Goal: Task Accomplishment & Management: Manage account settings

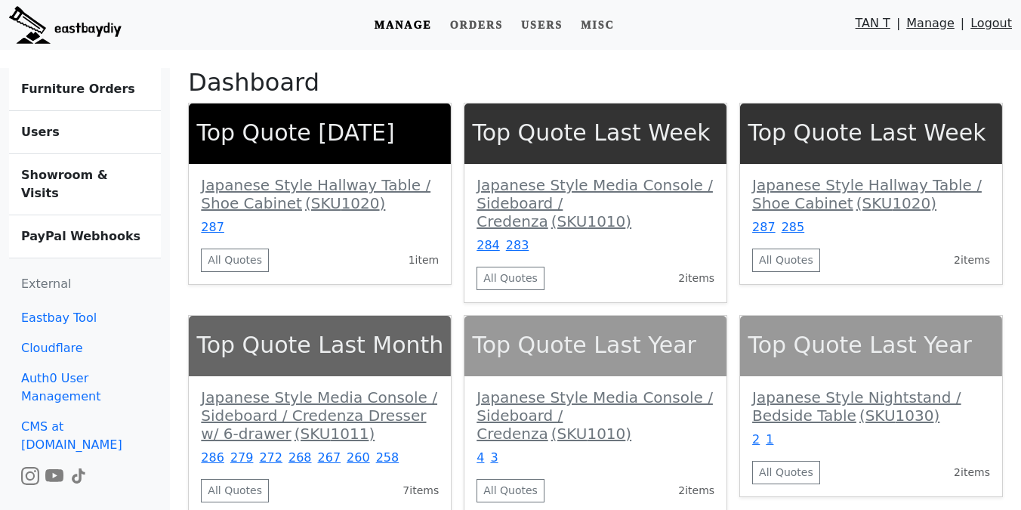
click at [105, 169] on b "Showroom & Visits" at bounding box center [64, 184] width 87 height 32
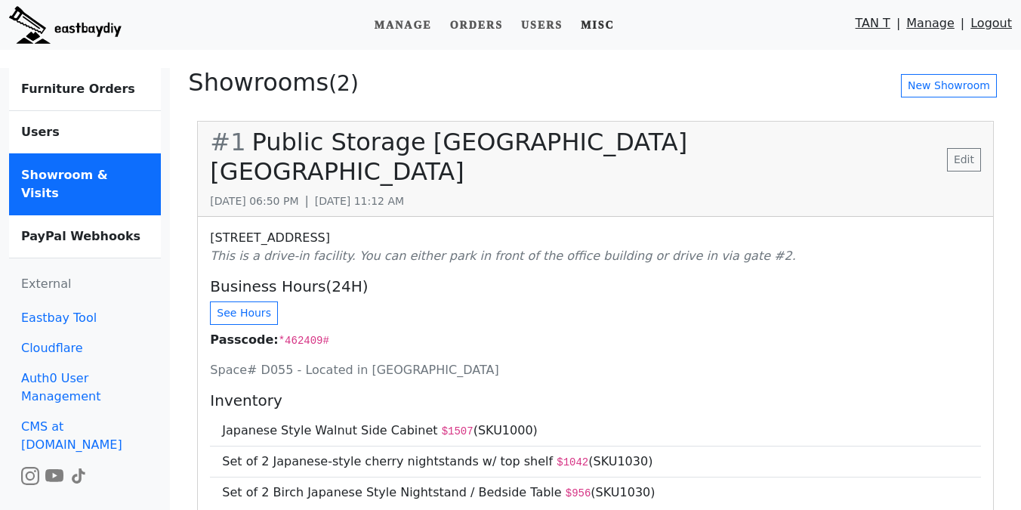
click at [596, 27] on link "Misc" at bounding box center [598, 25] width 46 height 28
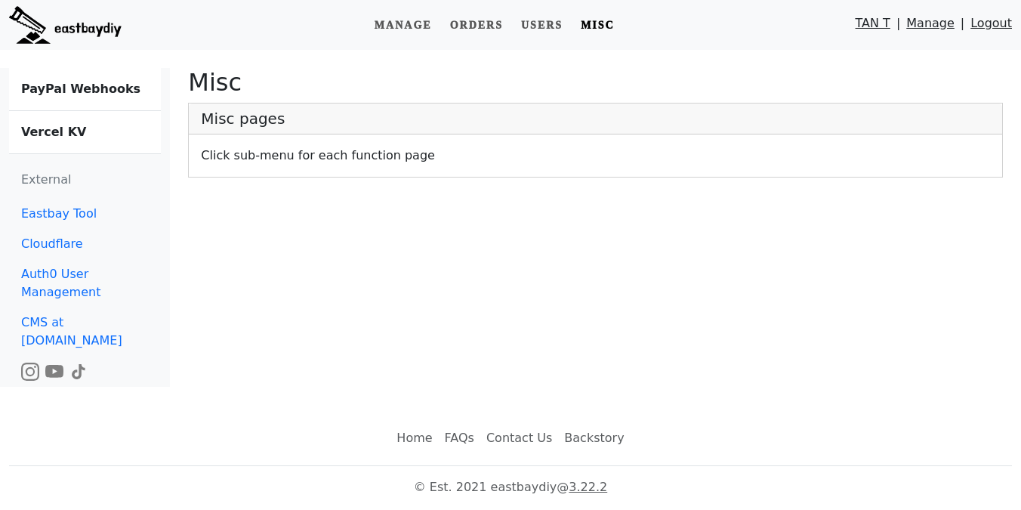
click at [66, 120] on link "Vercel KV" at bounding box center [85, 132] width 152 height 42
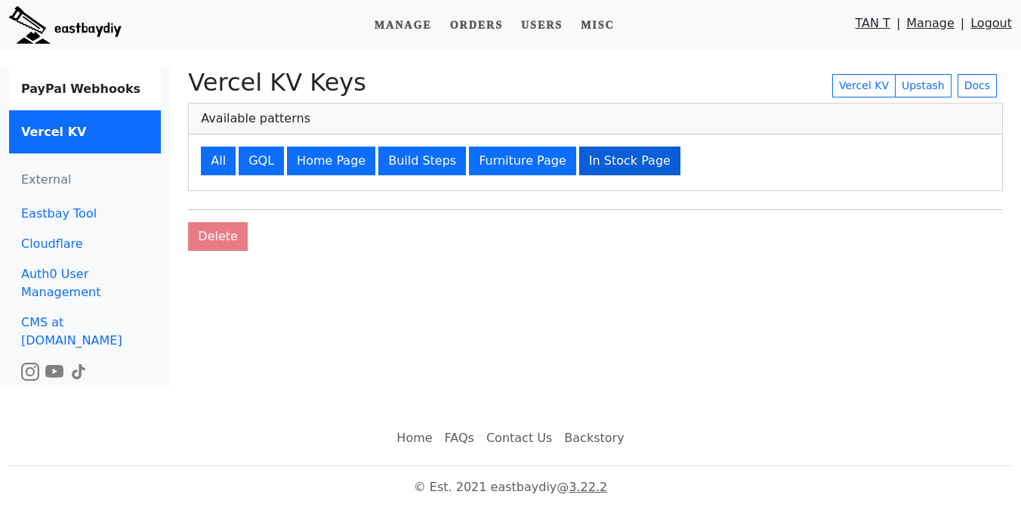
click at [597, 153] on button "In Stock Page" at bounding box center [629, 160] width 101 height 29
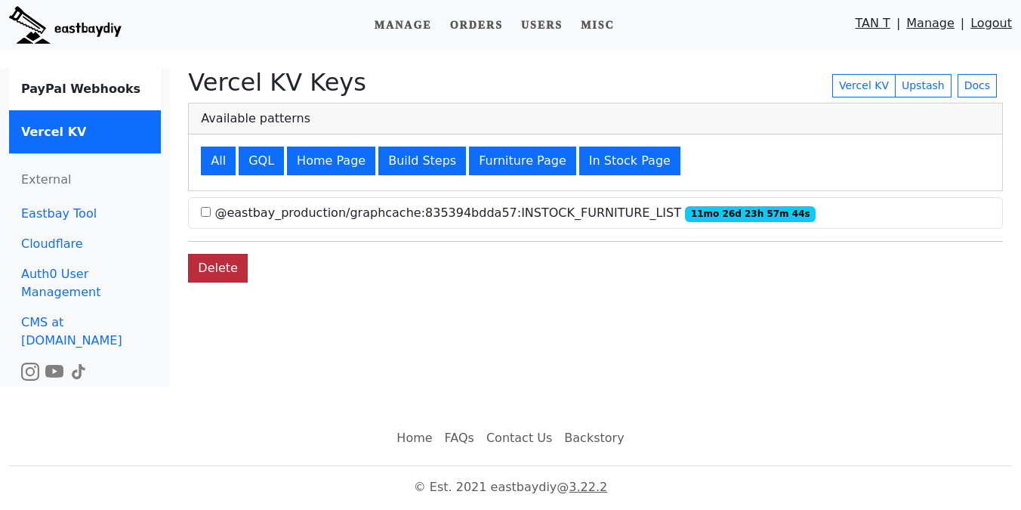
click at [214, 274] on button "Delete" at bounding box center [218, 268] width 60 height 29
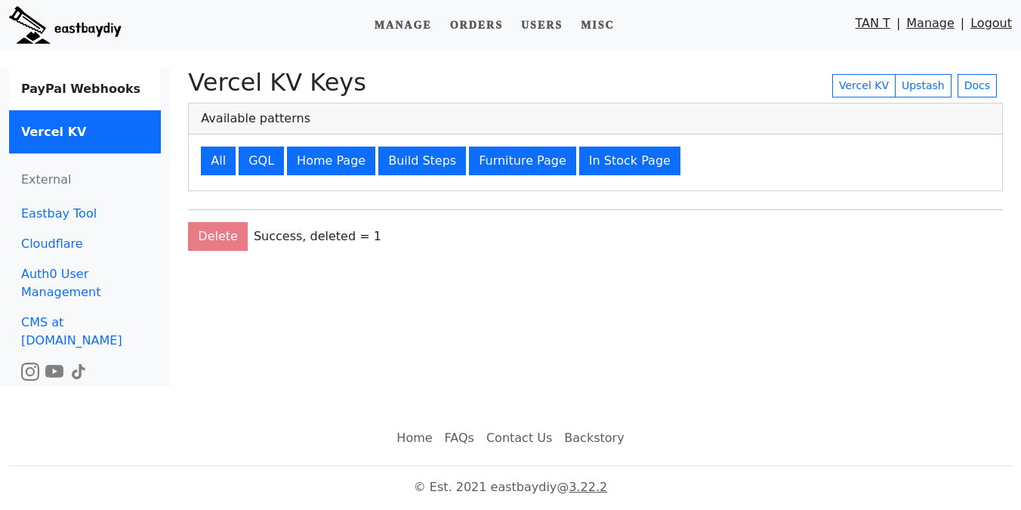
click at [106, 34] on img at bounding box center [65, 25] width 112 height 38
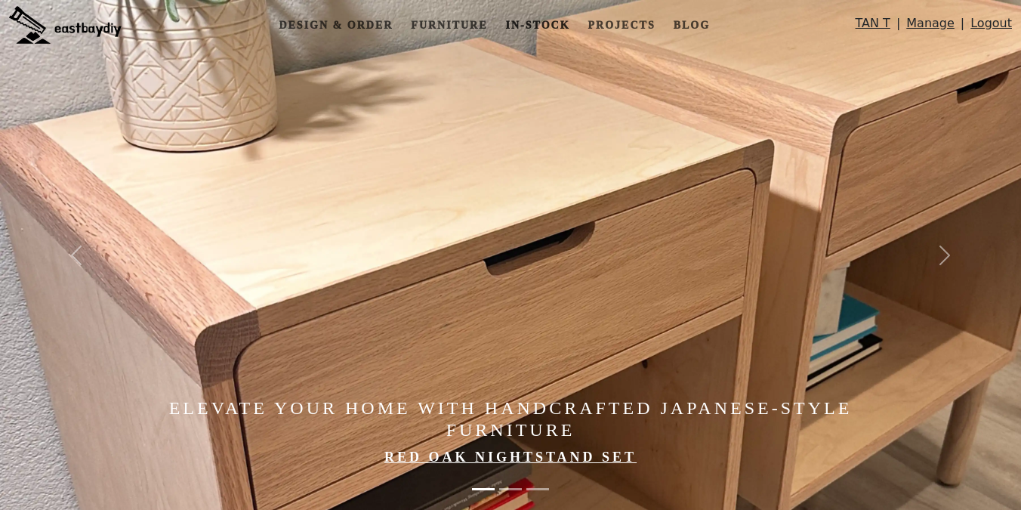
click at [543, 32] on link "In-stock" at bounding box center [538, 25] width 76 height 28
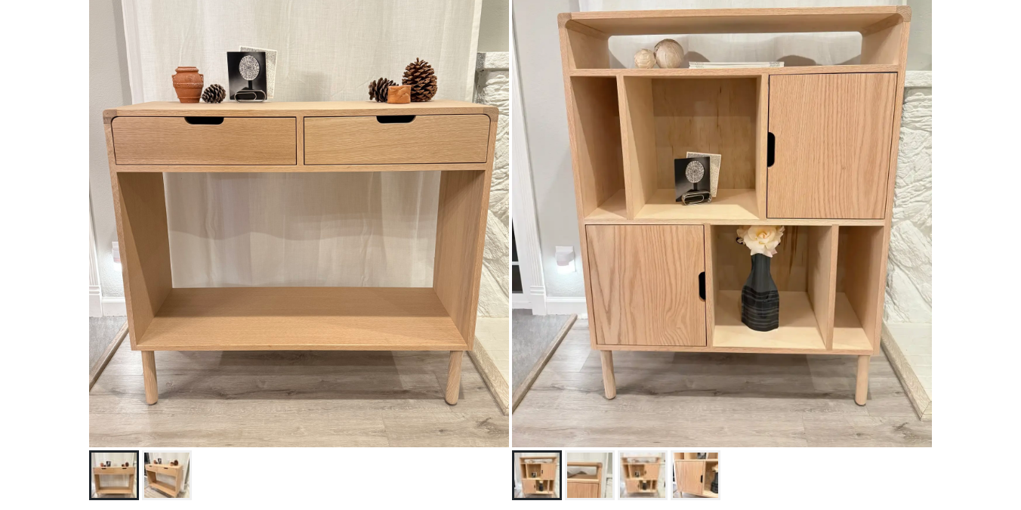
scroll to position [313, 0]
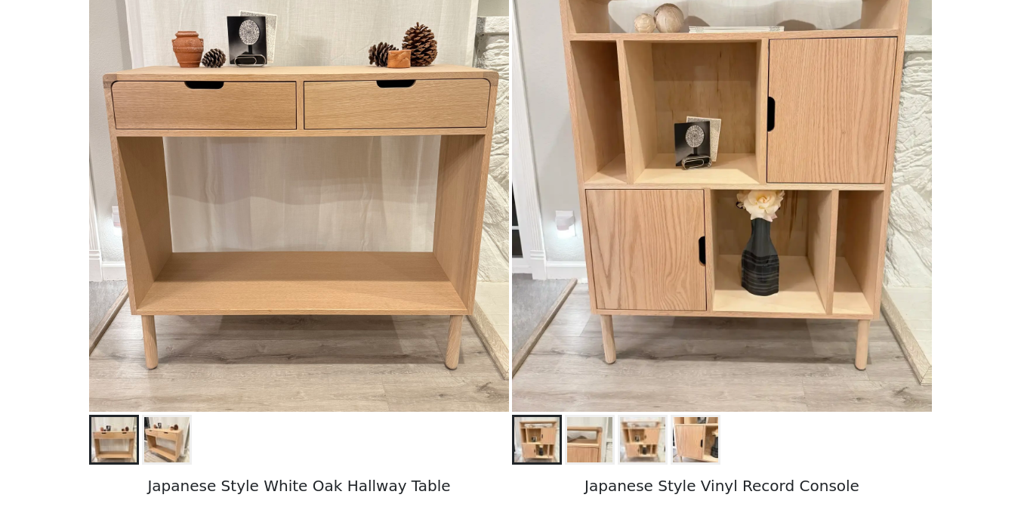
click at [175, 430] on img at bounding box center [166, 439] width 45 height 45
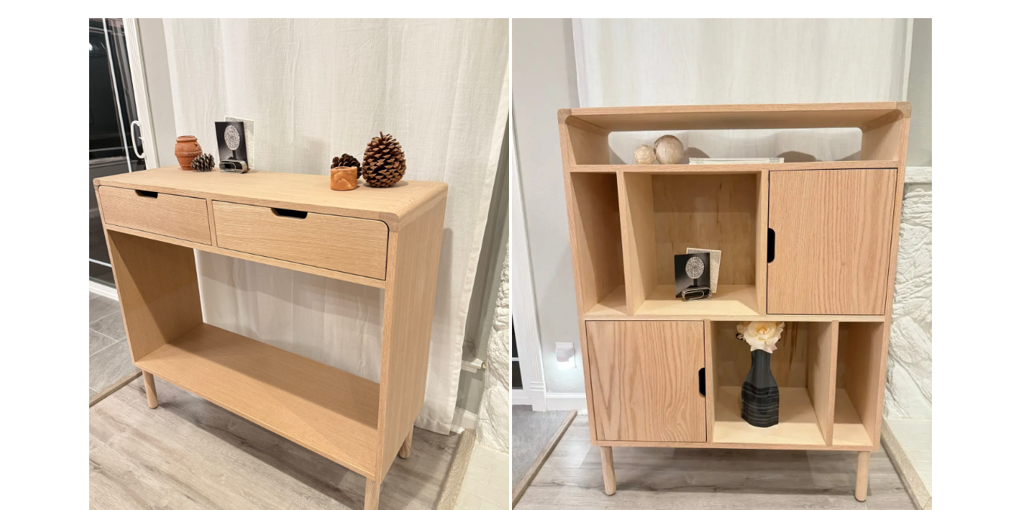
scroll to position [0, 0]
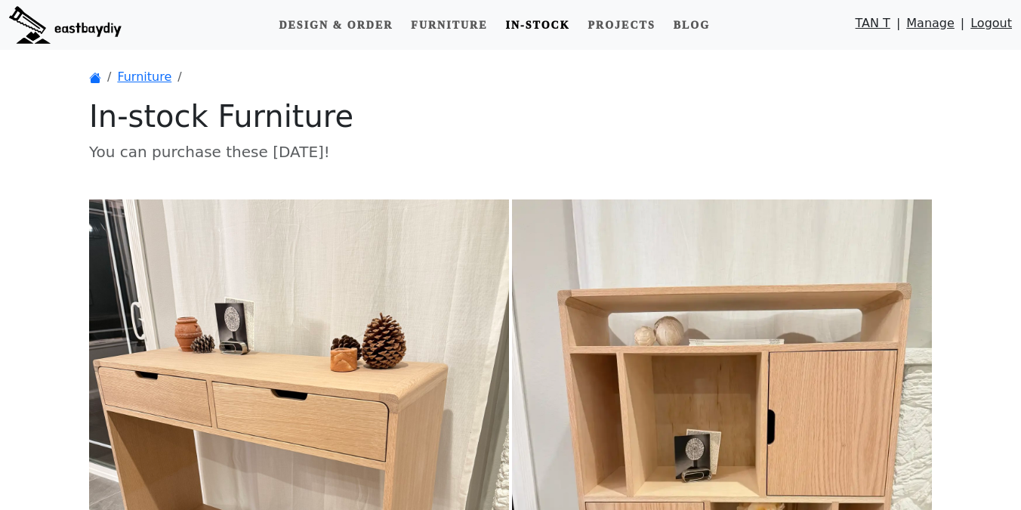
click at [658, 162] on p "You can purchase these [DATE]!" at bounding box center [510, 151] width 843 height 23
